Goal: Information Seeking & Learning: Learn about a topic

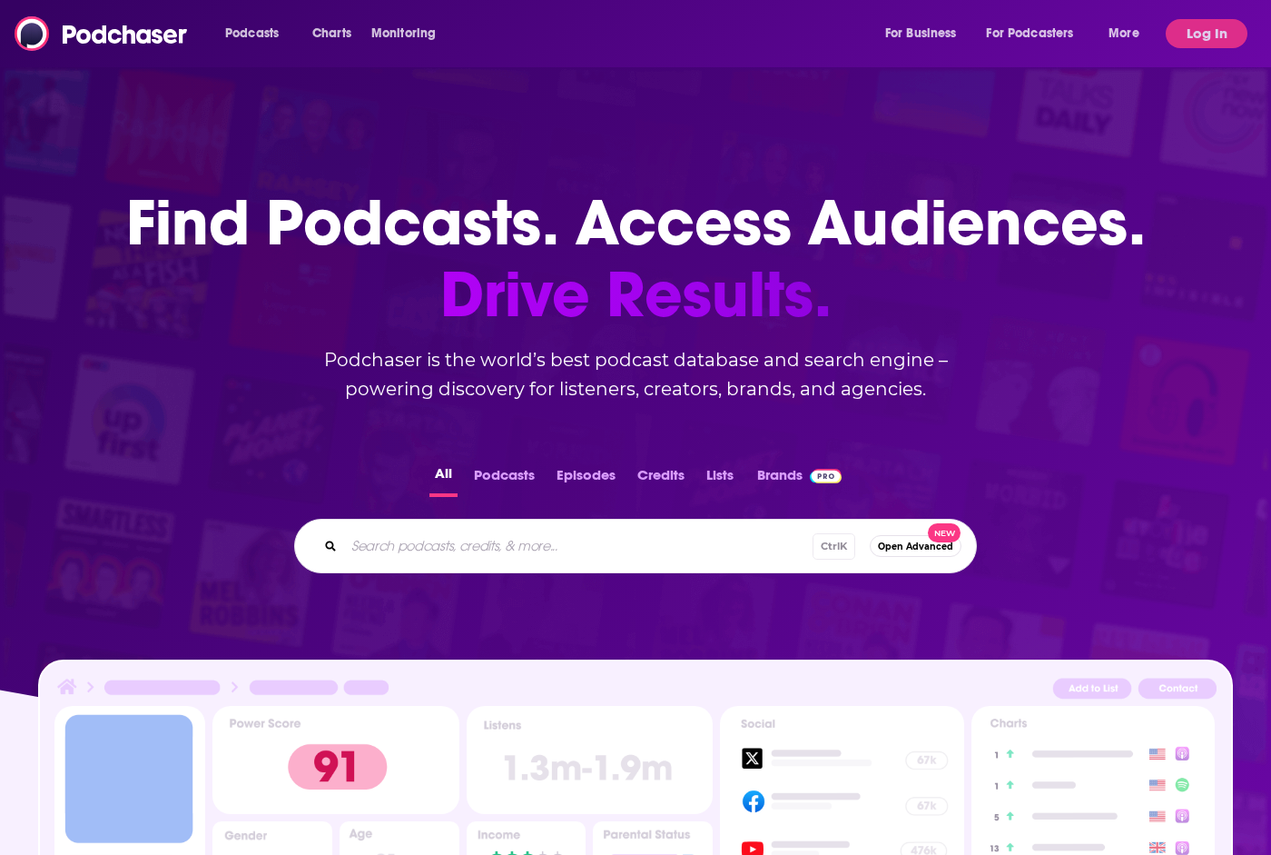
click at [410, 545] on input "Search podcasts, credits, & more..." at bounding box center [578, 545] width 469 height 29
type input "the intersect"
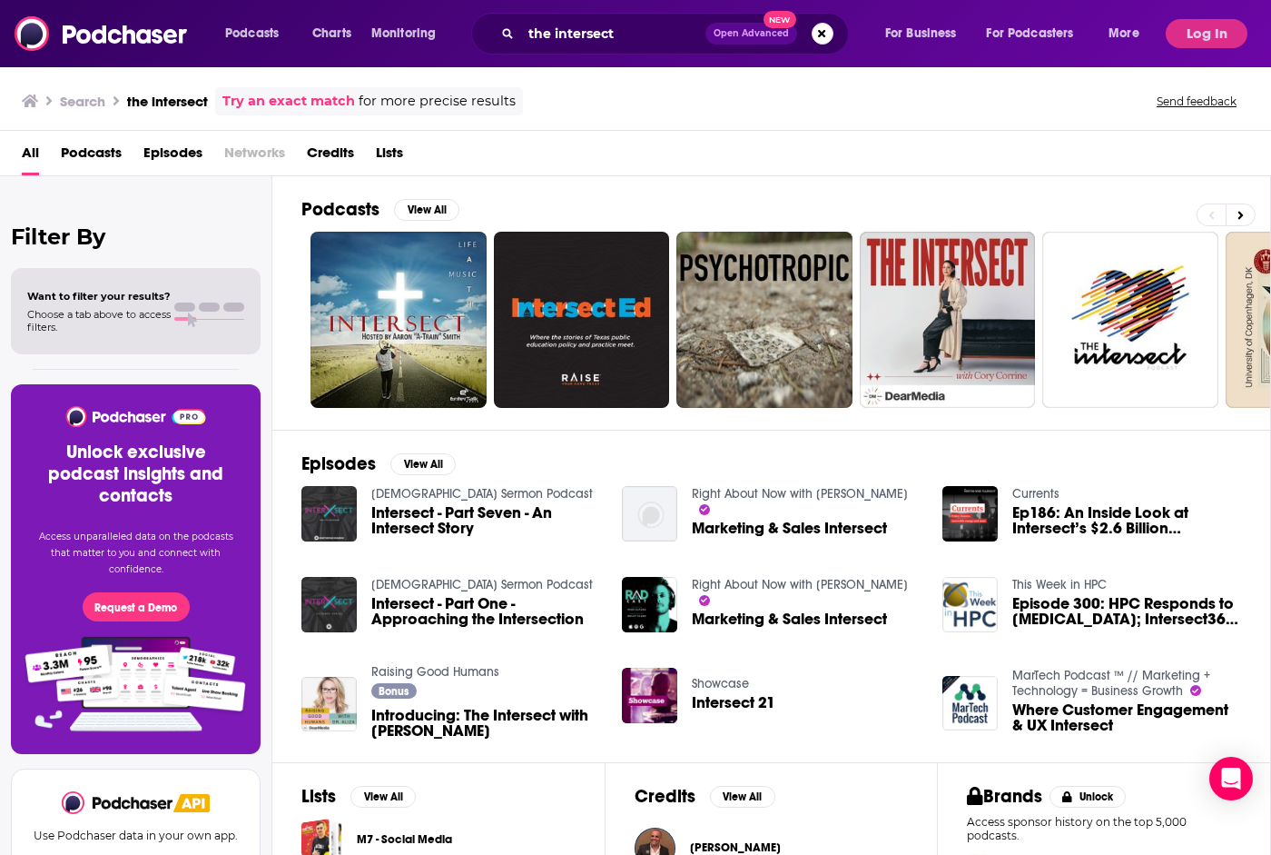
click at [1204, 36] on button "Log In" at bounding box center [1207, 33] width 82 height 29
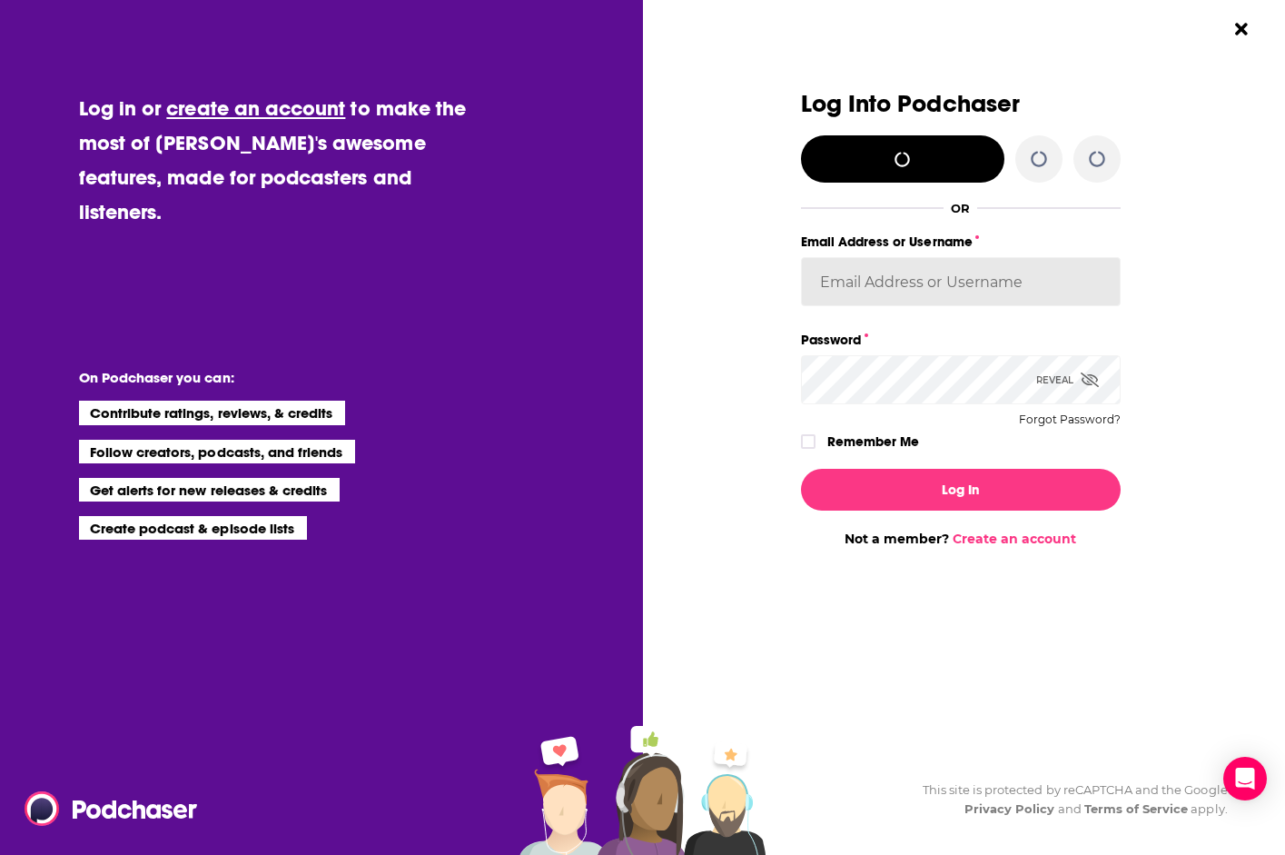
type input "gbrussel"
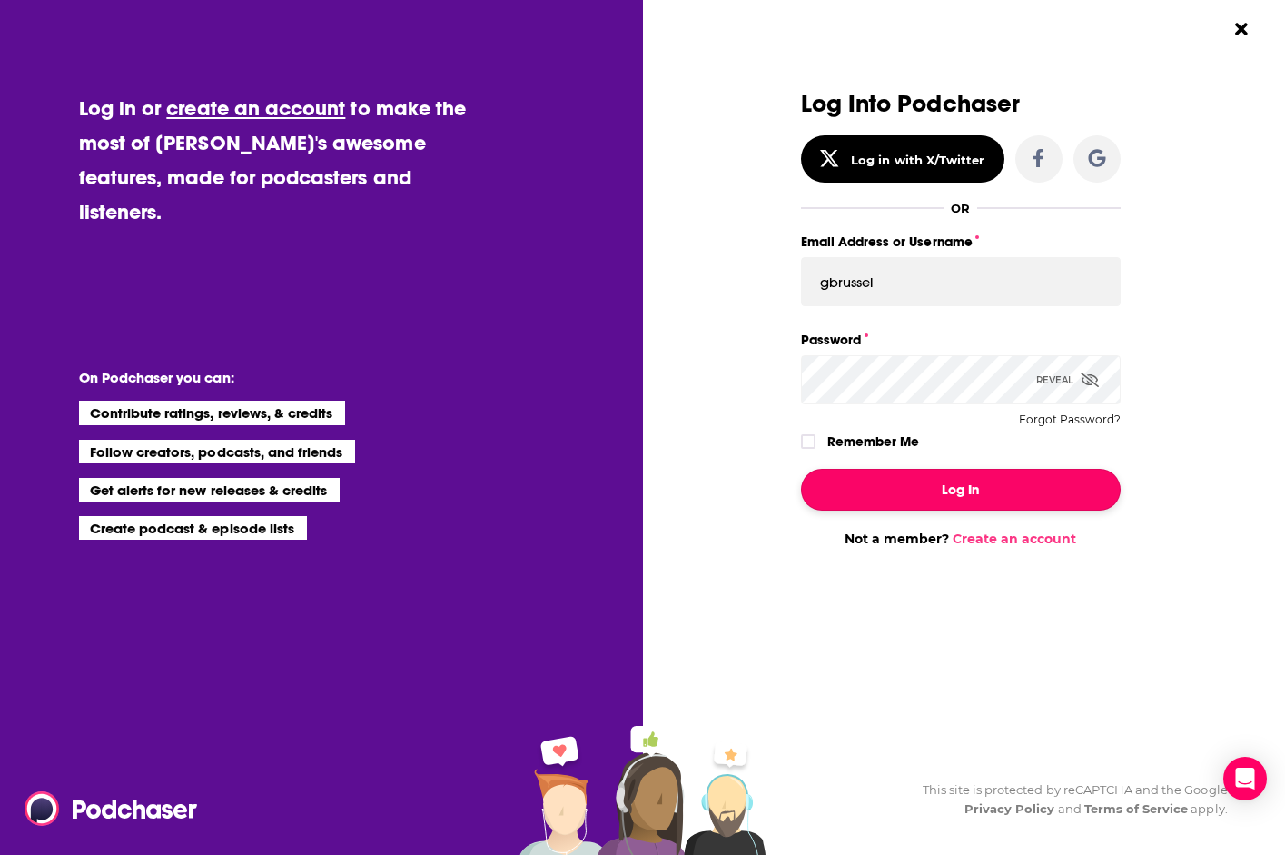
click at [972, 501] on button "Log In" at bounding box center [961, 490] width 320 height 42
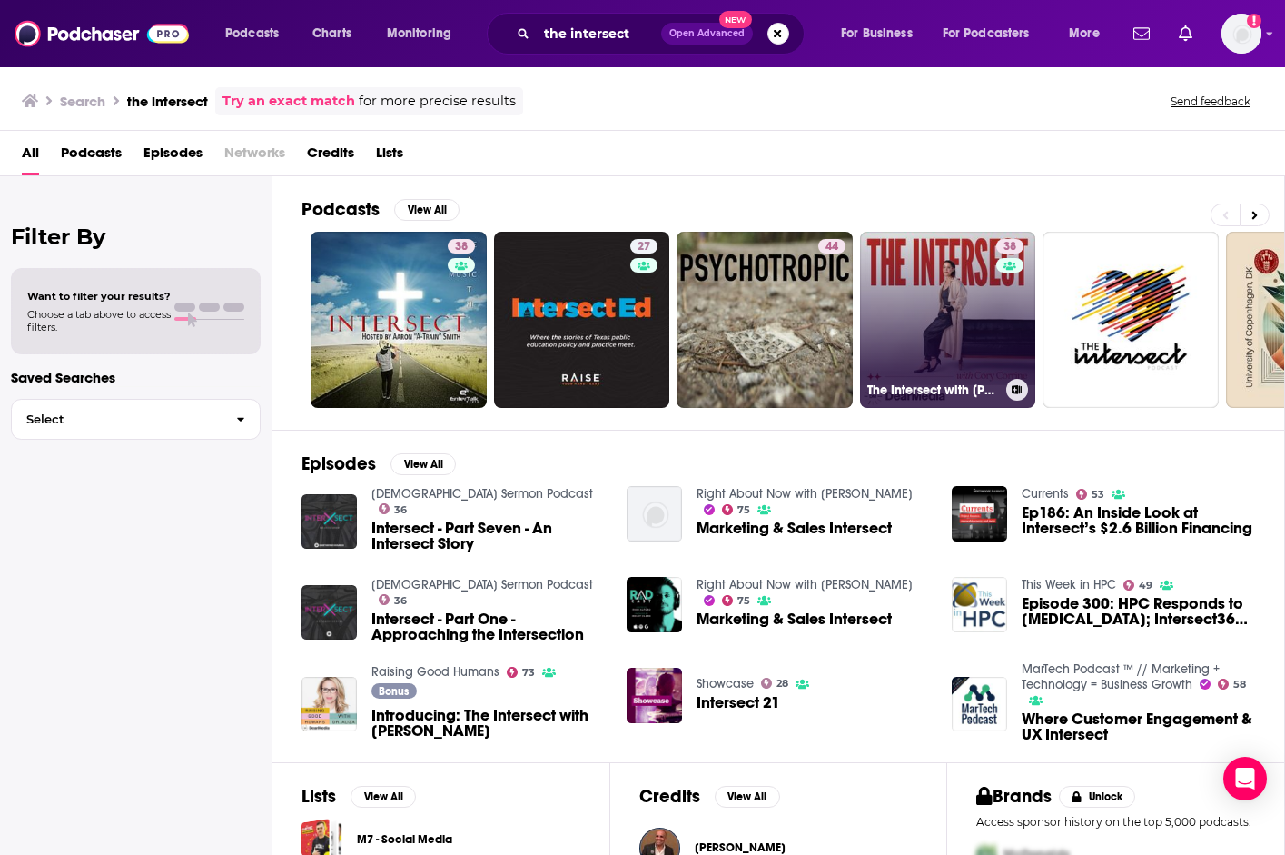
click at [953, 263] on link "38 The Intersect with [PERSON_NAME]" at bounding box center [948, 320] width 176 height 176
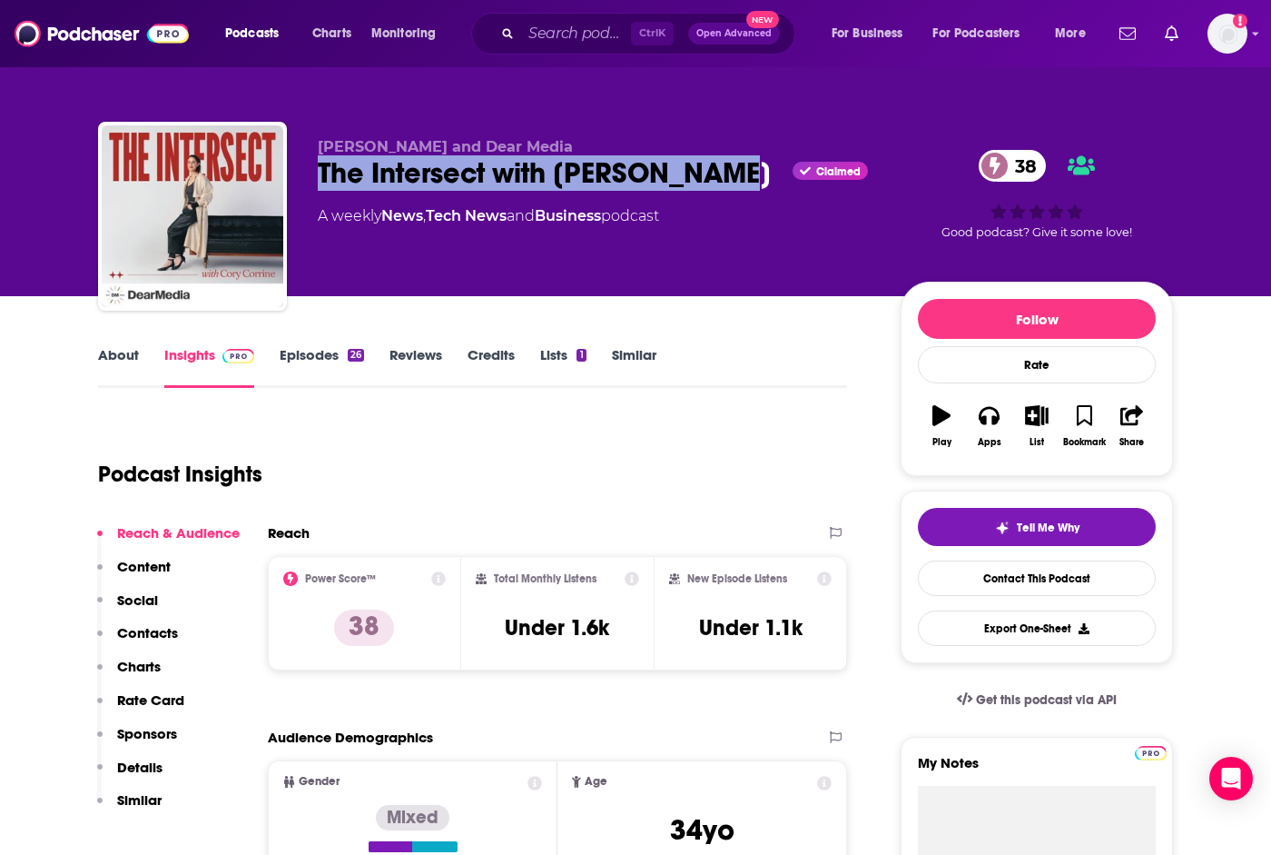
drag, startPoint x: 732, startPoint y: 177, endPoint x: 320, endPoint y: 174, distance: 412.3
click at [320, 174] on div "The Intersect with [PERSON_NAME] Claimed 38" at bounding box center [595, 172] width 554 height 35
copy h2 "The Intersect with [PERSON_NAME]"
